Goal: Submit feedback/report problem: Provide input to the site owners about the experience or issues

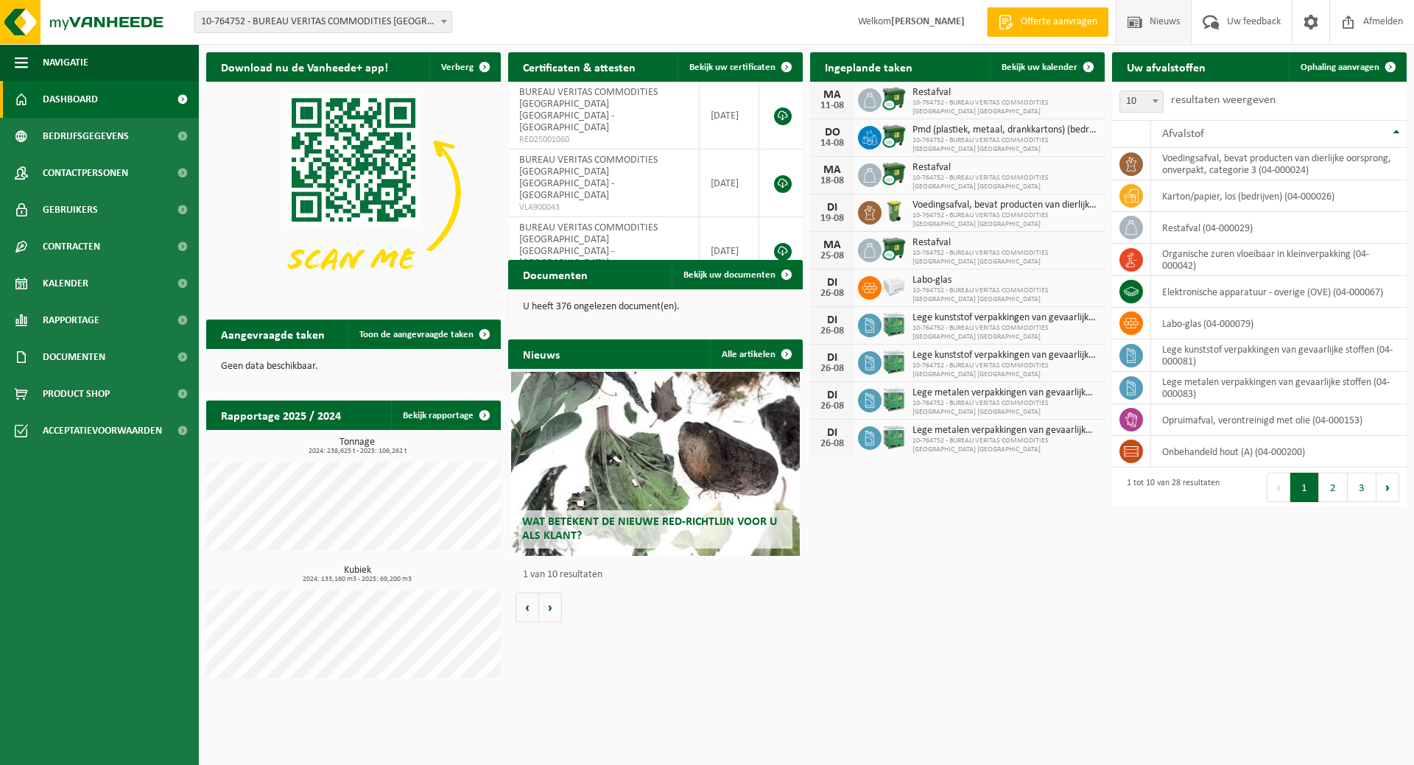
click at [1152, 20] on span "Nieuws" at bounding box center [1165, 21] width 38 height 43
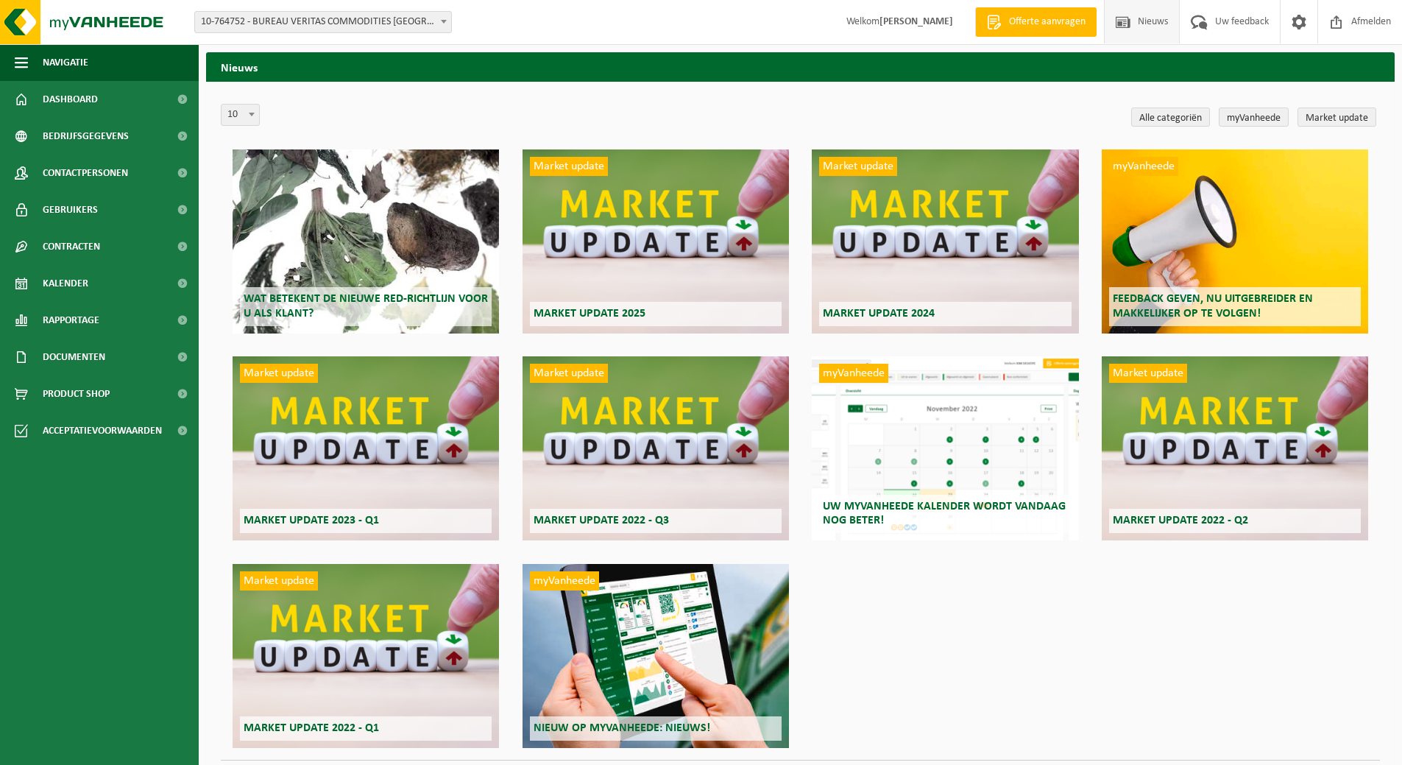
click at [1230, 21] on span "Uw feedback" at bounding box center [1242, 21] width 61 height 43
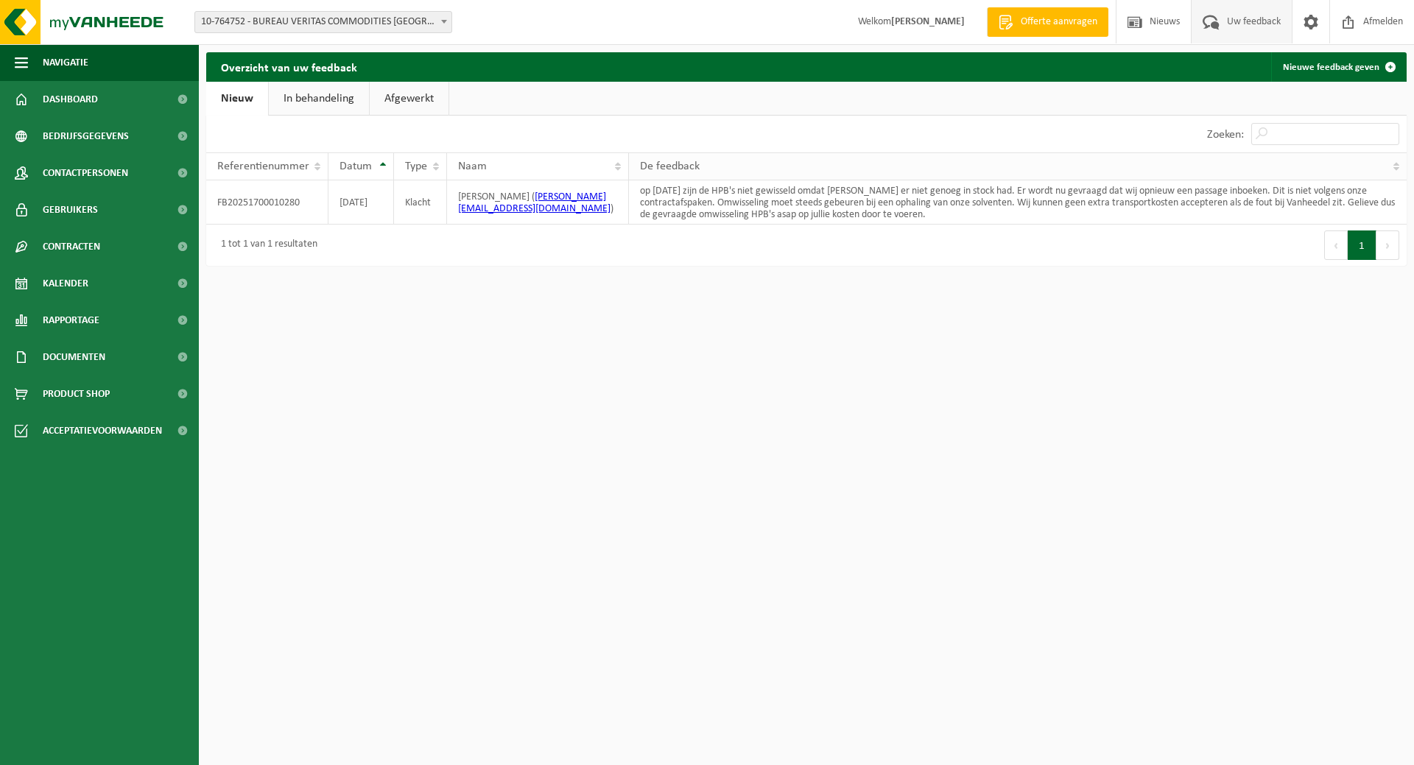
click at [1386, 171] on div "De feedback" at bounding box center [1014, 166] width 748 height 12
click at [1388, 168] on th "De feedback" at bounding box center [1017, 166] width 777 height 28
